Goal: Task Accomplishment & Management: Use online tool/utility

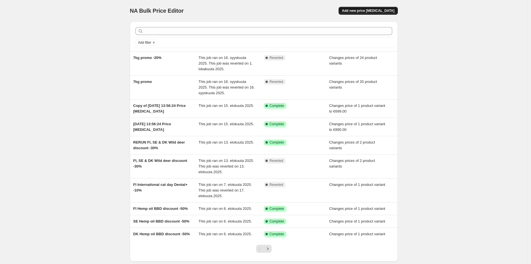
click at [383, 11] on span "Add new price [MEDICAL_DATA]" at bounding box center [368, 10] width 53 height 5
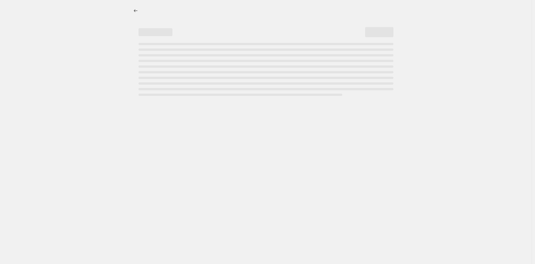
select select "percentage"
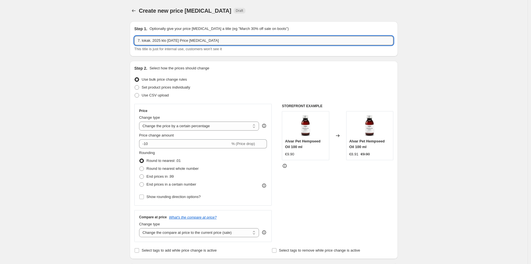
click at [227, 42] on input "7. lokak. 2025 klo [DATE] Price [MEDICAL_DATA]" at bounding box center [263, 40] width 259 height 9
paste input "October promo - Alvar Pet Joints & Mobility+ 175 g - 10% - 2.-31.10.2025"
click at [238, 43] on input "October promo - Alvar Pet Joints & Mobility+ 175 g - 10% - 2.-31.10.2025" at bounding box center [263, 40] width 259 height 9
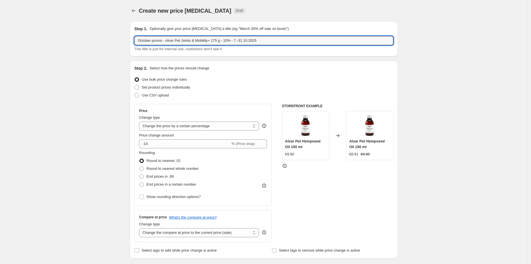
type input "October promo - Alvar Pet Joints & Mobility+ 175 g - 10% - 7.-31.10.2025"
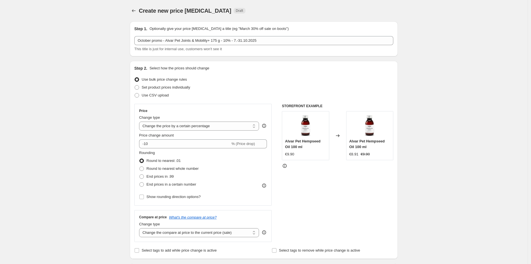
click at [289, 76] on div "Use bulk price change rules" at bounding box center [263, 80] width 259 height 8
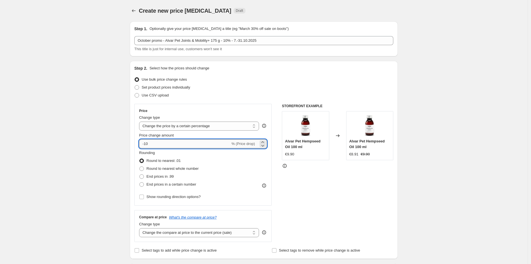
click at [212, 143] on input "-10" at bounding box center [184, 144] width 91 height 9
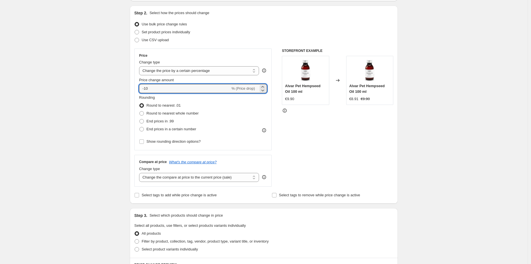
scroll to position [157, 0]
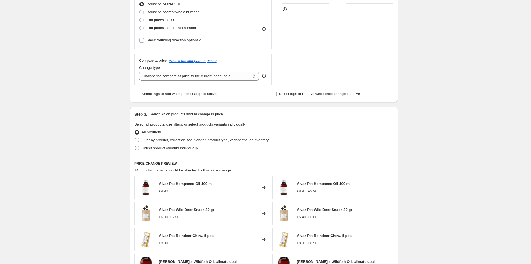
click at [179, 148] on span "Select product variants individually" at bounding box center [170, 148] width 56 height 4
click at [135, 146] on input "Select product variants individually" at bounding box center [135, 146] width 0 height 0
radio input "true"
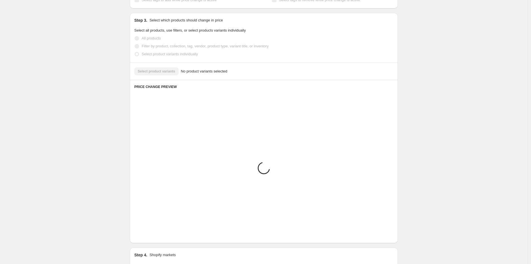
scroll to position [207, 0]
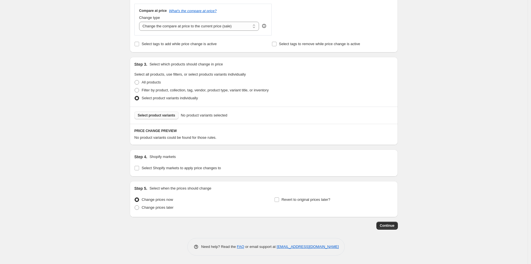
click at [161, 112] on button "Select product variants" at bounding box center [156, 116] width 44 height 8
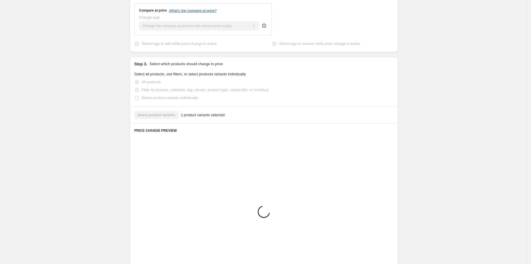
click at [439, 117] on div "Create new price [MEDICAL_DATA]. This page is ready Create new price [MEDICAL_D…" at bounding box center [264, 99] width 528 height 613
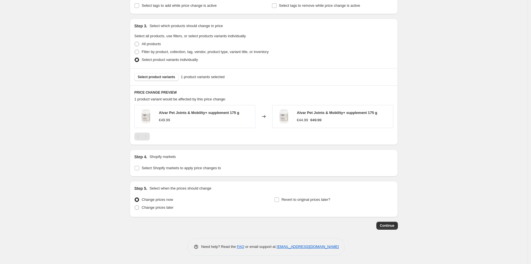
scroll to position [246, 0]
click at [198, 164] on label "Select Shopify markets to apply price changes to" at bounding box center [177, 168] width 87 height 8
click at [139, 166] on input "Select Shopify markets to apply price changes to" at bounding box center [137, 168] width 5 height 5
checkbox input "true"
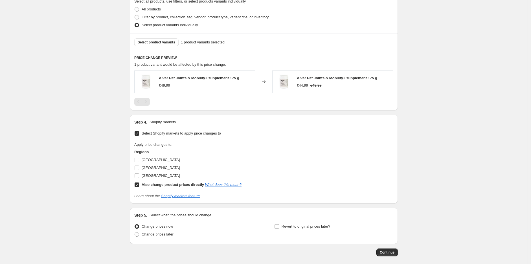
scroll to position [307, 0]
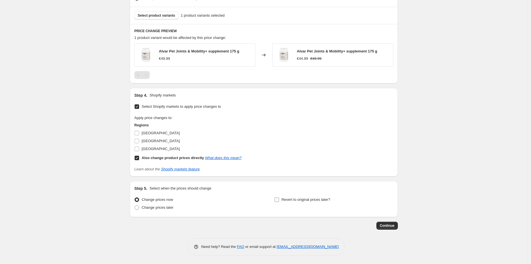
click at [279, 199] on input "Revert to original prices later?" at bounding box center [277, 200] width 5 height 5
checkbox input "true"
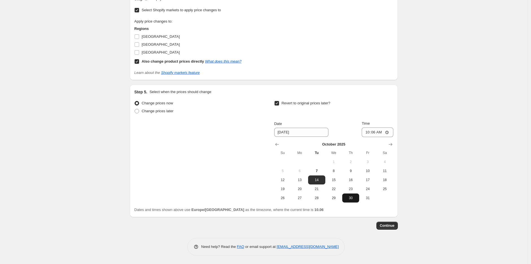
scroll to position [404, 0]
click at [394, 145] on icon "Show next month, November 2025" at bounding box center [391, 145] width 6 height 6
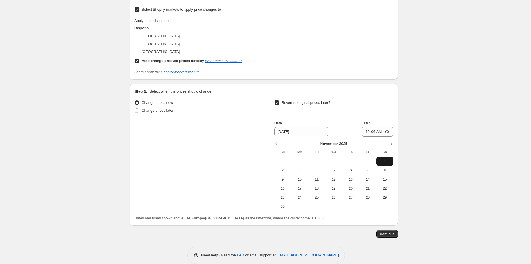
click at [389, 160] on span "1" at bounding box center [385, 161] width 12 height 5
type input "[DATE]"
click at [377, 133] on input "10:06" at bounding box center [378, 132] width 32 height 10
type input "10:00"
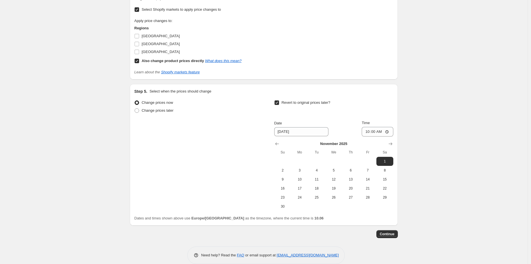
click at [391, 237] on button "Continue" at bounding box center [387, 234] width 21 height 8
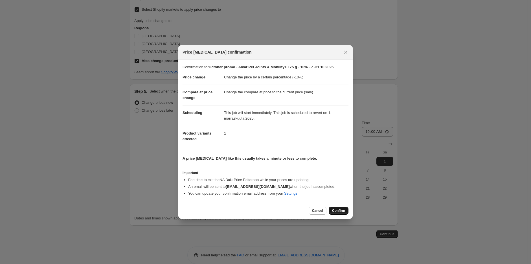
click at [347, 209] on button "Confirm" at bounding box center [339, 211] width 20 height 8
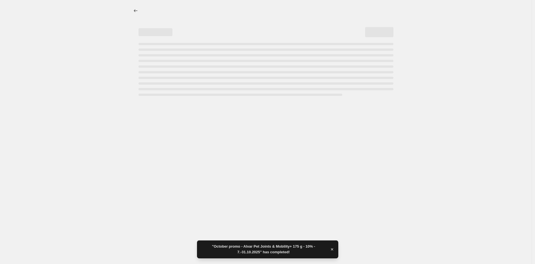
select select "percentage"
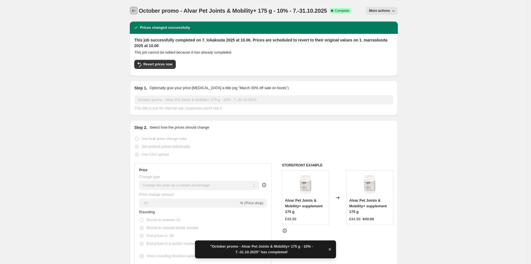
click at [135, 9] on icon "Price change jobs" at bounding box center [134, 11] width 6 height 6
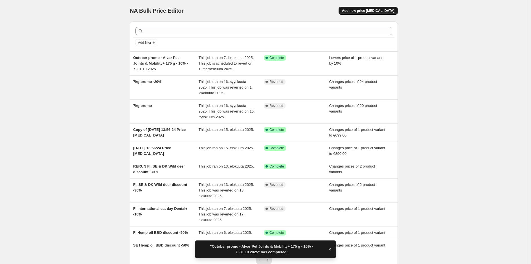
click at [377, 12] on span "Add new price [MEDICAL_DATA]" at bounding box center [368, 10] width 53 height 5
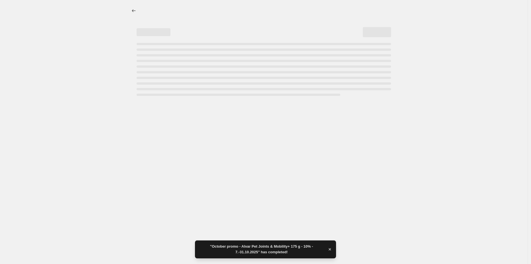
select select "percentage"
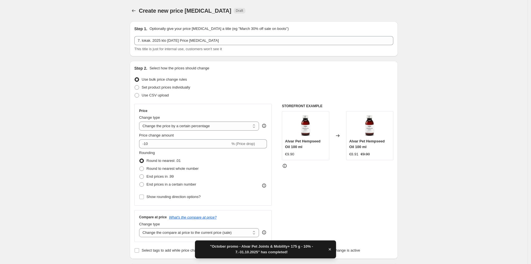
click at [232, 35] on div "Step 1. Optionally give your price [MEDICAL_DATA] a title (eg "March 30% off sa…" at bounding box center [263, 39] width 259 height 26
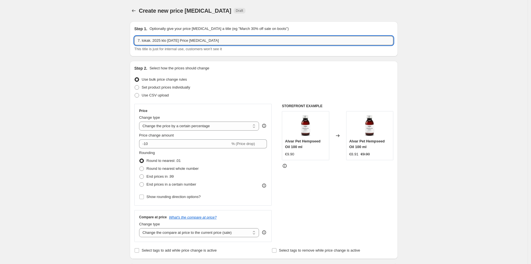
click at [229, 38] on input "7. lokak. 2025 klo [DATE] Price [MEDICAL_DATA]" at bounding box center [263, 40] width 259 height 9
paste input "October promo - Alvar Pet Senior dry dog food -20% - 15.-31.10.2025"
type input "October promo - Alvar Pet Senior dry dog food -20% - 15.-31.10.2025"
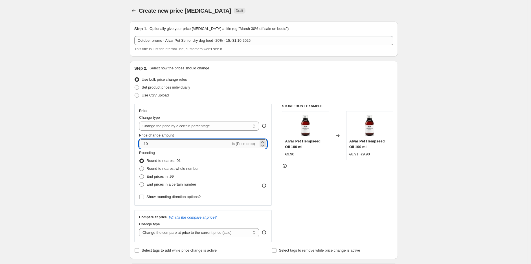
click at [170, 144] on input "-10" at bounding box center [184, 144] width 91 height 9
type input "-1"
type input "-20"
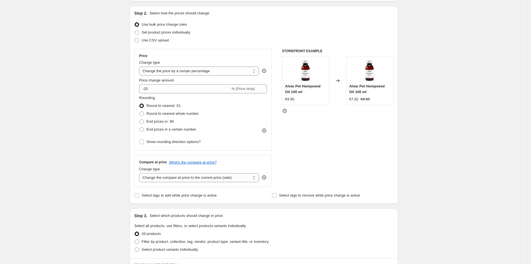
scroll to position [157, 0]
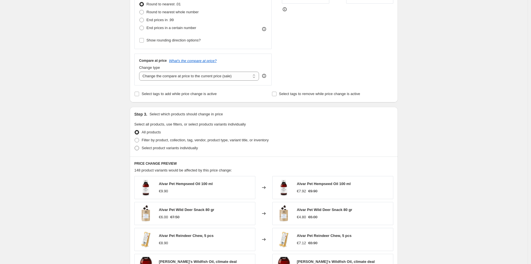
click at [179, 149] on span "Select product variants individually" at bounding box center [170, 148] width 56 height 4
click at [135, 146] on input "Select product variants individually" at bounding box center [135, 146] width 0 height 0
radio input "true"
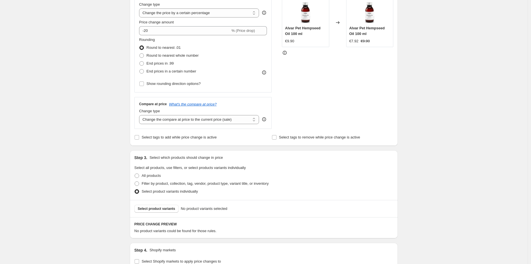
scroll to position [113, 0]
click at [171, 209] on span "Select product variants" at bounding box center [157, 209] width 38 height 5
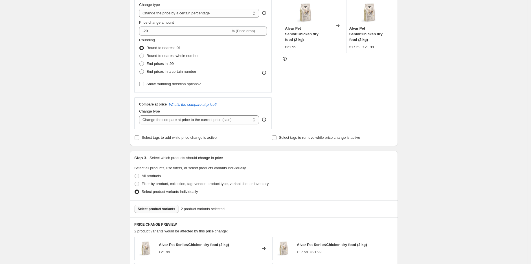
click at [450, 99] on div "Create new price [MEDICAL_DATA]. This page is ready Create new price [MEDICAL_D…" at bounding box center [264, 154] width 528 height 535
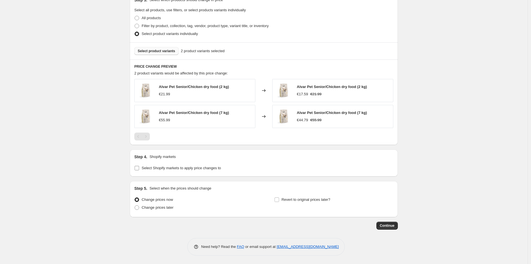
click at [163, 169] on span "Select Shopify markets to apply price changes to" at bounding box center [181, 168] width 79 height 4
click at [139, 169] on input "Select Shopify markets to apply price changes to" at bounding box center [137, 168] width 5 height 5
checkbox input "true"
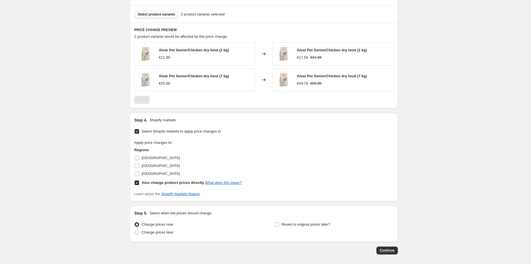
scroll to position [333, 0]
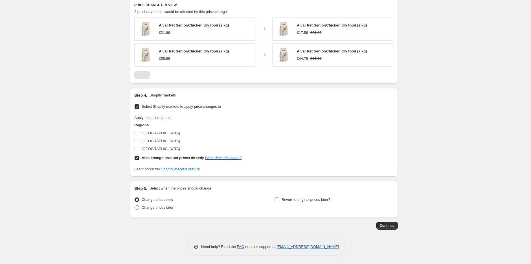
click at [173, 208] on span "Change prices later" at bounding box center [158, 208] width 32 height 4
click at [135, 206] on input "Change prices later" at bounding box center [135, 206] width 0 height 0
radio input "true"
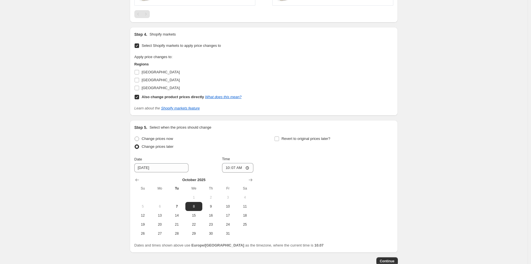
scroll to position [430, 0]
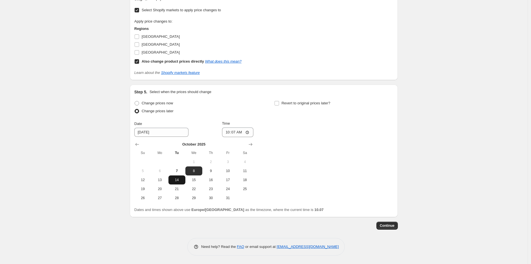
click at [180, 180] on span "14" at bounding box center [177, 180] width 12 height 5
click at [194, 178] on span "15" at bounding box center [194, 180] width 12 height 5
click at [179, 181] on span "14" at bounding box center [177, 180] width 12 height 5
type input "[DATE]"
click at [236, 133] on input "10:07" at bounding box center [238, 133] width 32 height 10
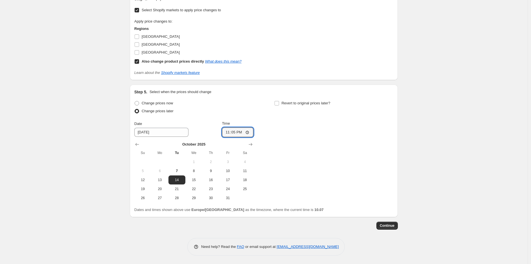
type input "23:59"
click at [333, 134] on div "Change prices now Change prices later Date [DATE] Time 23:59 [DATE] Su Mo Tu We…" at bounding box center [263, 150] width 259 height 103
click at [306, 99] on div "Step 5. Select when the prices should change Change prices now Change prices la…" at bounding box center [263, 151] width 259 height 124
click at [303, 98] on div "Step 5. Select when the prices should change Change prices now Change prices la…" at bounding box center [263, 151] width 259 height 124
click at [300, 102] on span "Revert to original prices later?" at bounding box center [306, 103] width 49 height 4
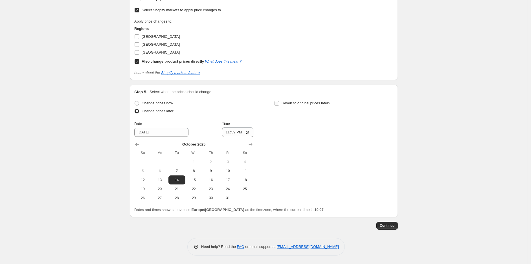
click at [279, 102] on input "Revert to original prices later?" at bounding box center [277, 103] width 5 height 5
checkbox input "true"
click at [391, 145] on icon "Show next month, November 2025" at bounding box center [391, 144] width 4 height 3
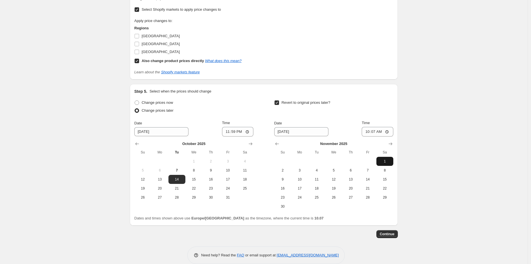
click at [386, 159] on button "1" at bounding box center [385, 161] width 17 height 9
type input "[DATE]"
click at [382, 134] on input "10:07" at bounding box center [378, 132] width 32 height 10
type input "10:00"
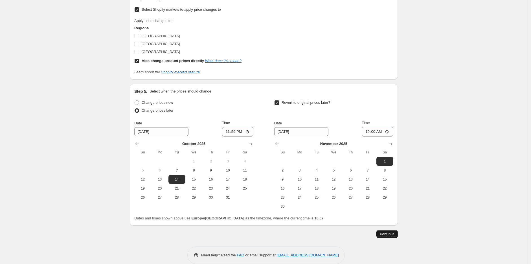
click at [391, 237] on button "Continue" at bounding box center [387, 234] width 21 height 8
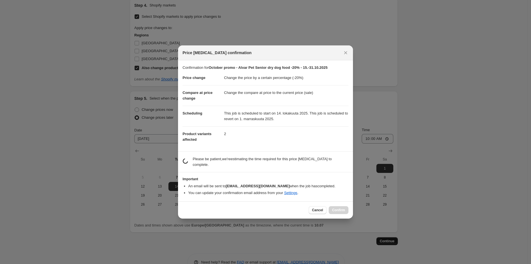
scroll to position [0, 0]
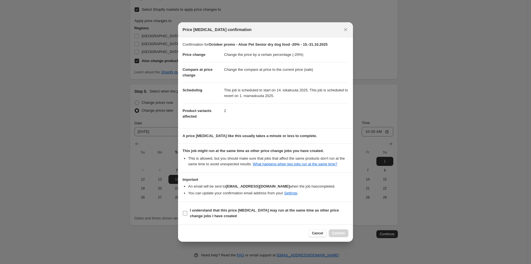
drag, startPoint x: 266, startPoint y: 204, endPoint x: 265, endPoint y: 209, distance: 5.3
click at [266, 204] on section "I understand that this price [MEDICAL_DATA] may run at the same time as other p…" at bounding box center [265, 213] width 175 height 23
click at [263, 213] on span "I understand that this price [MEDICAL_DATA] may run at the same time as other p…" at bounding box center [269, 213] width 159 height 11
click at [188, 213] on input "I understand that this price [MEDICAL_DATA] may run at the same time as other p…" at bounding box center [185, 213] width 5 height 5
checkbox input "true"
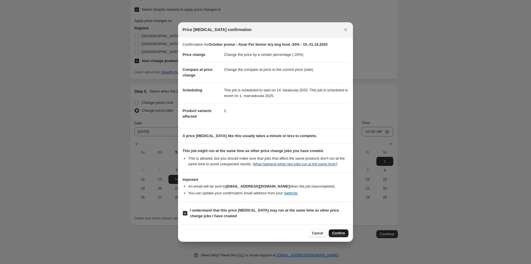
click at [334, 234] on span "Confirm" at bounding box center [338, 233] width 13 height 5
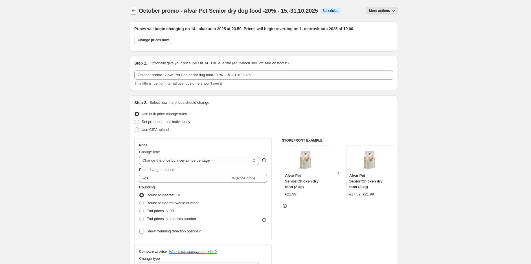
click at [136, 9] on icon "Price change jobs" at bounding box center [134, 11] width 6 height 6
